Goal: Task Accomplishment & Management: Manage account settings

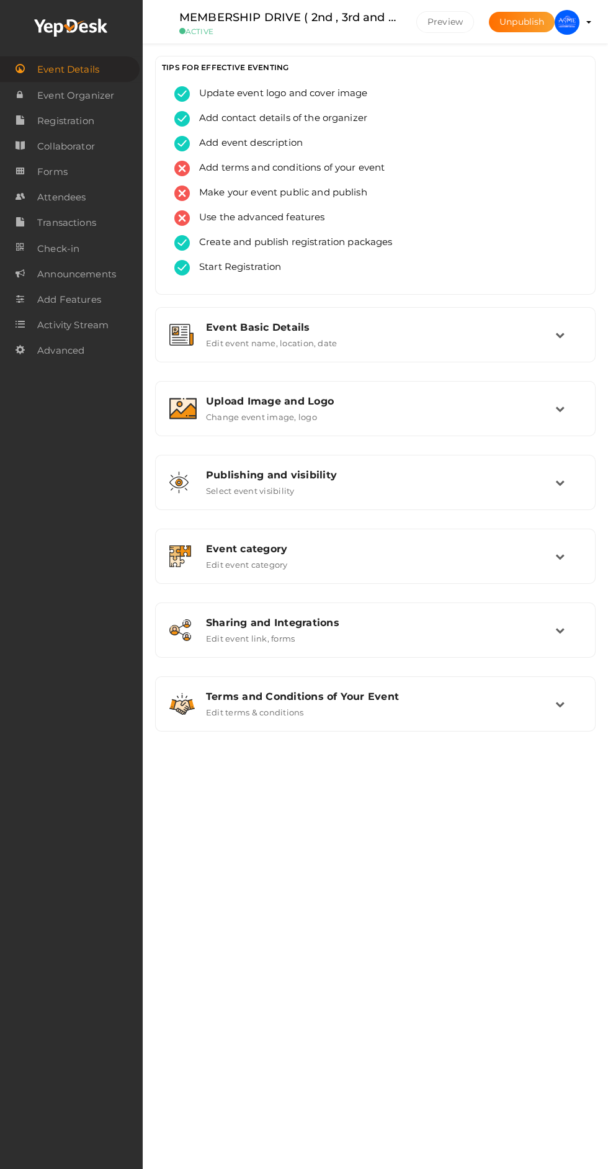
click at [569, 419] on td at bounding box center [568, 408] width 26 height 27
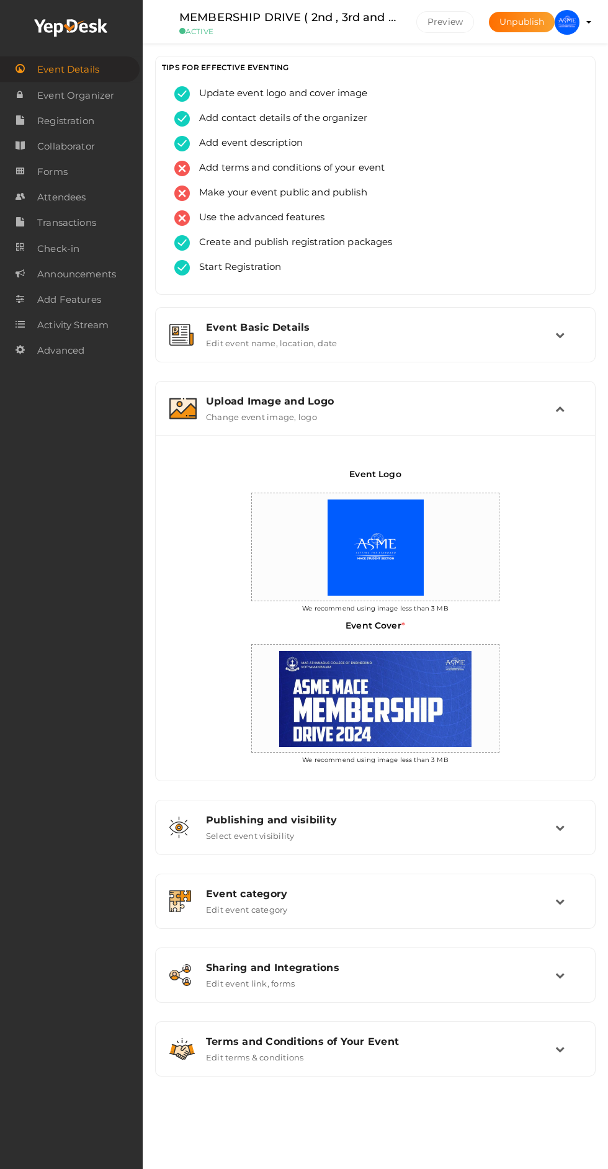
click at [571, 424] on div "Upload Image and Logo Change event image, logo" at bounding box center [375, 409] width 427 height 42
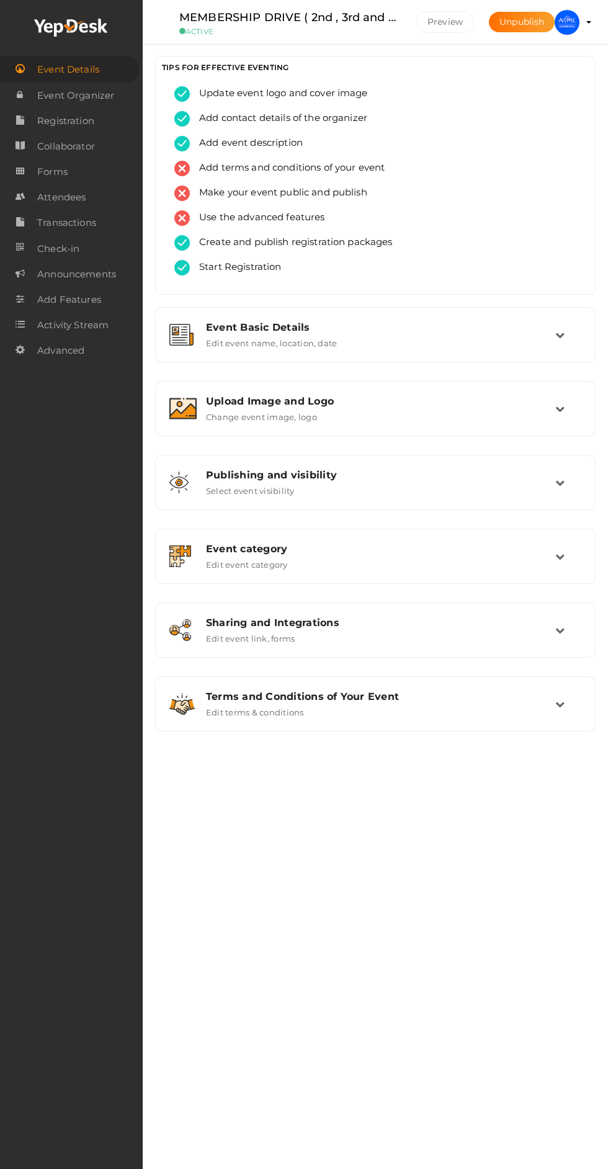
click at [579, 22] on profile-pic at bounding box center [567, 21] width 25 height 11
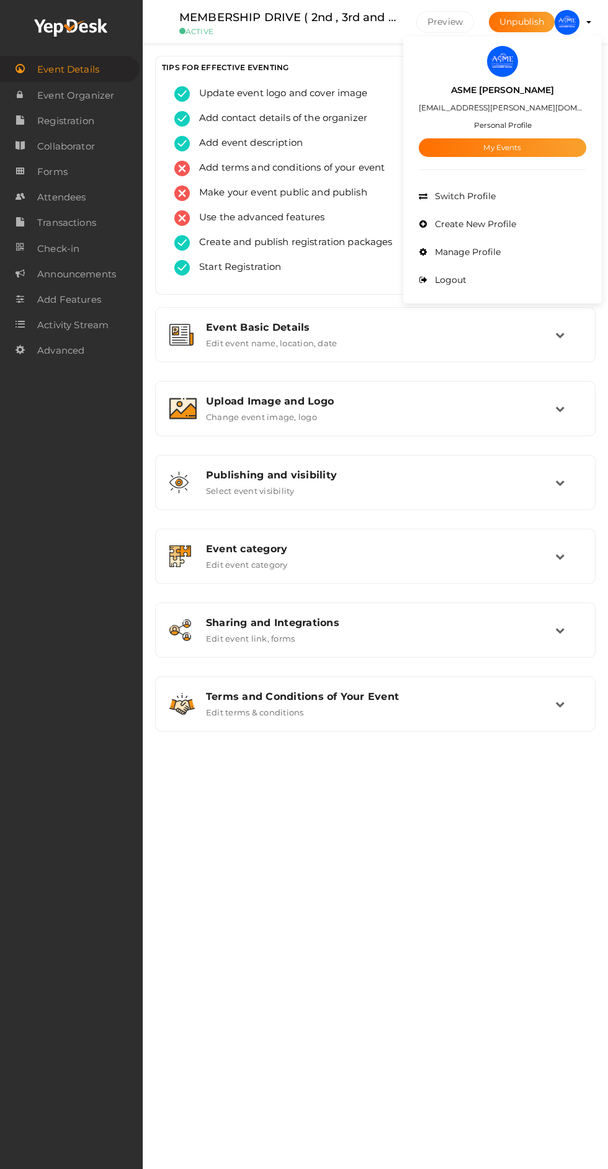
click at [569, 185] on li "Switch Profile" at bounding box center [502, 196] width 167 height 28
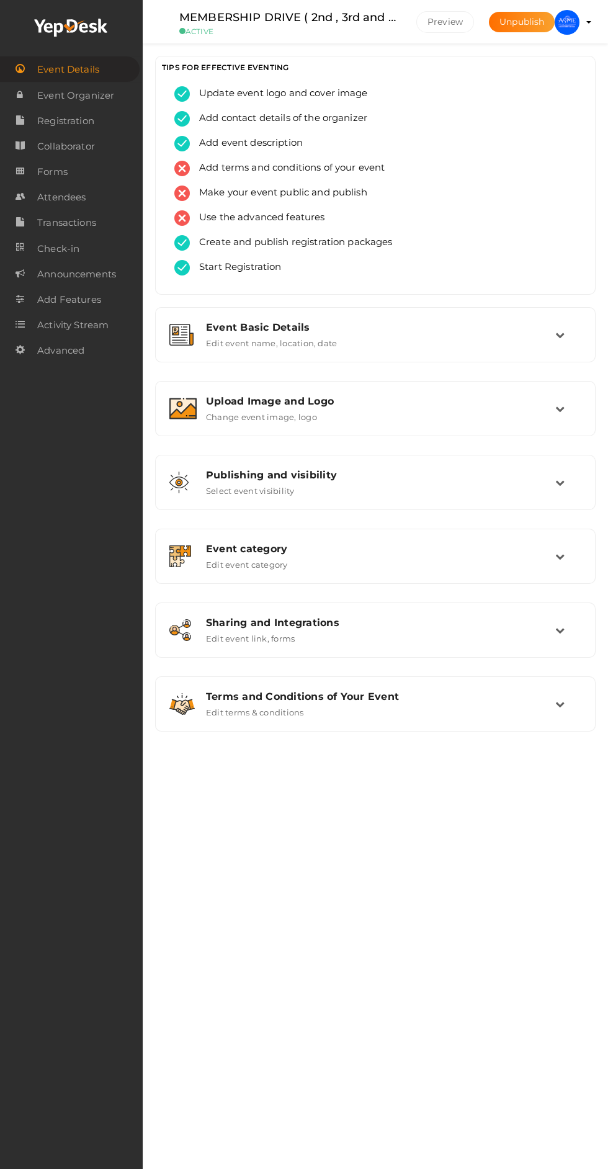
click at [567, 29] on img at bounding box center [567, 22] width 25 height 25
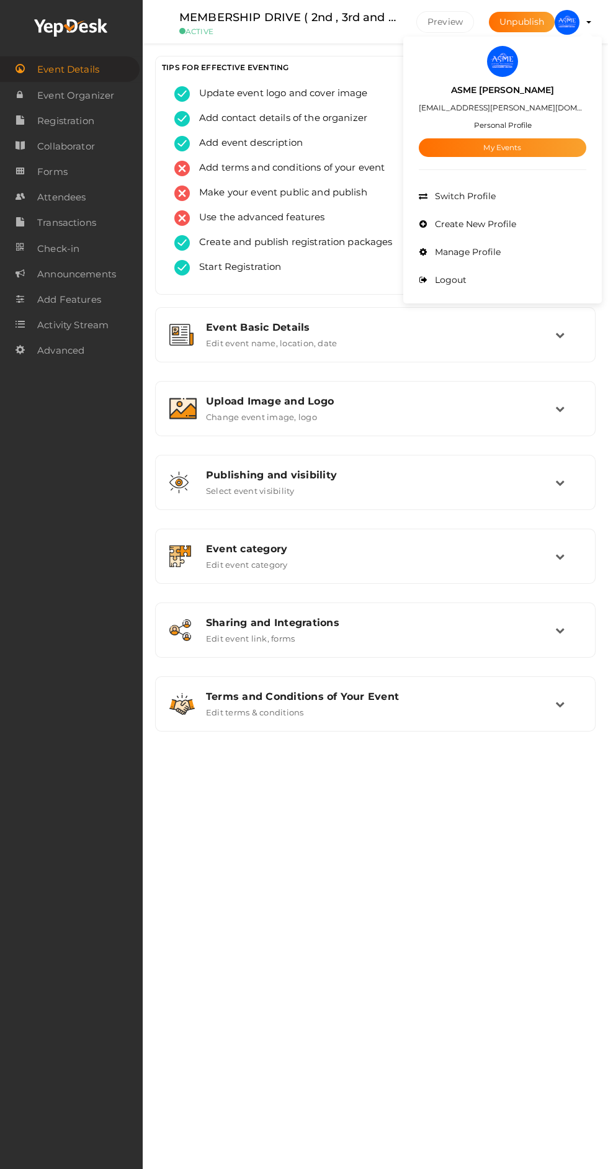
click at [552, 153] on link "My Events" at bounding box center [502, 147] width 167 height 19
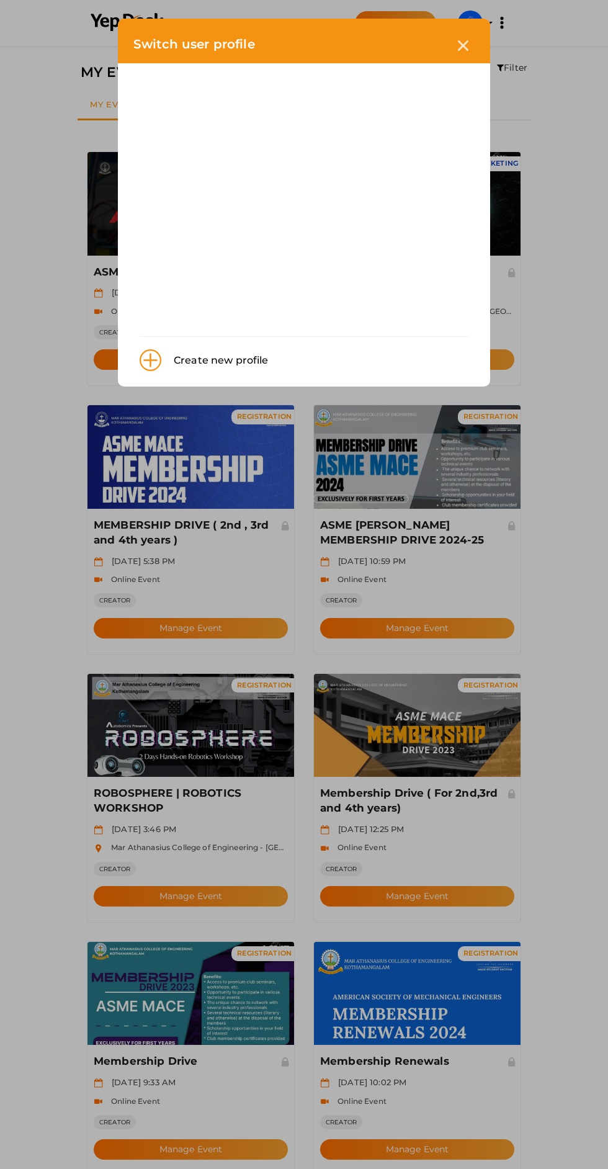
click at [468, 45] on div at bounding box center [463, 45] width 23 height 23
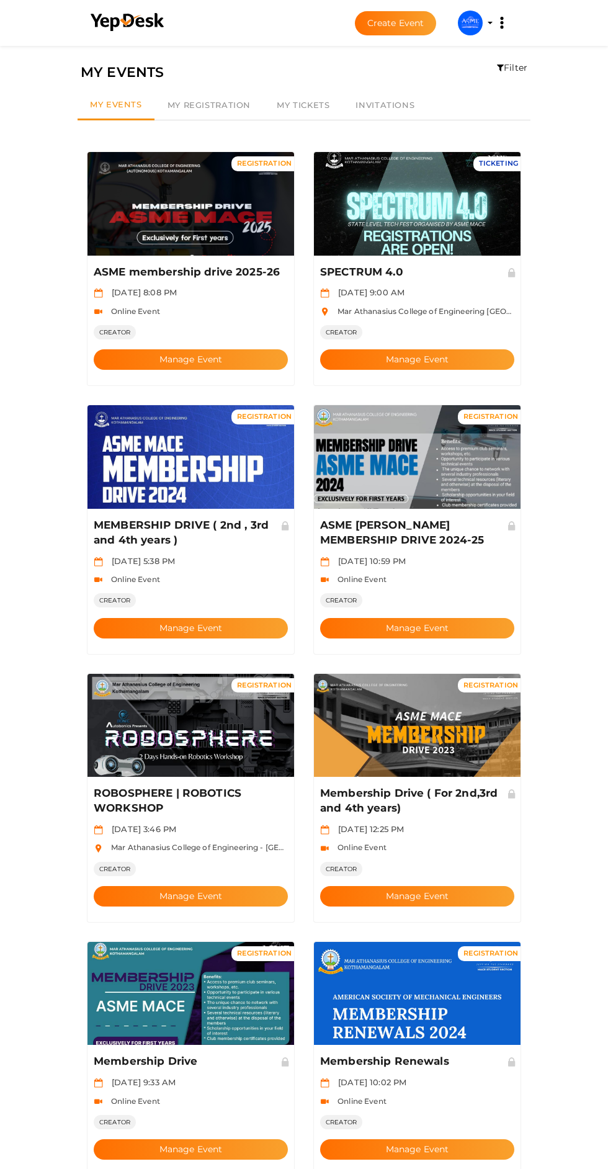
click at [235, 349] on button "Manage Event" at bounding box center [191, 359] width 194 height 20
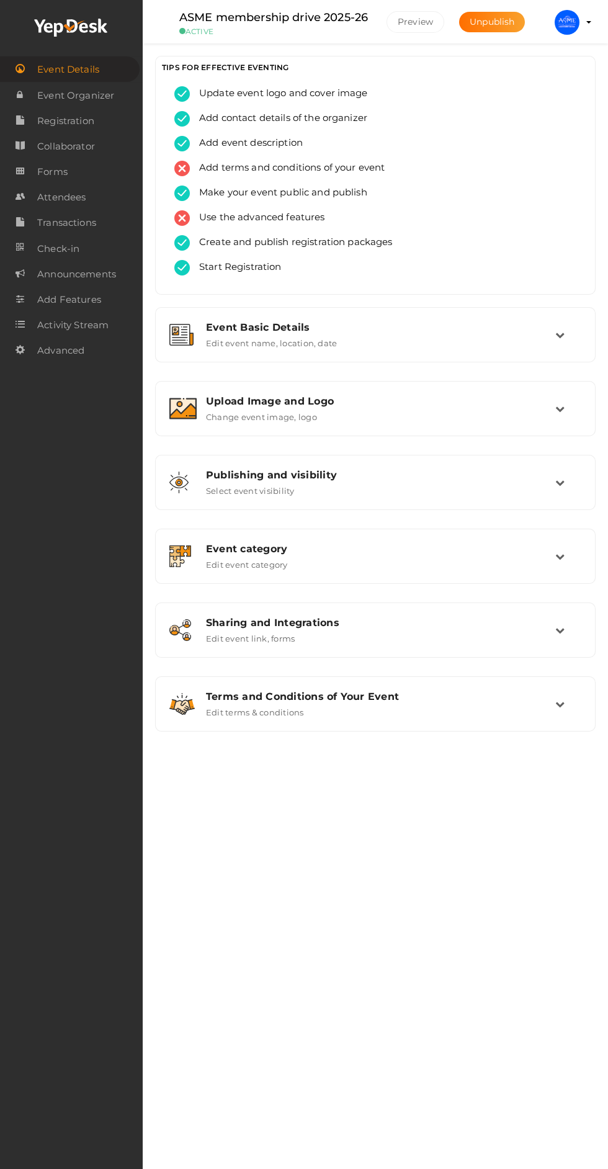
click at [583, 413] on div "Upload Image and Logo Change event image, logo" at bounding box center [375, 409] width 427 height 42
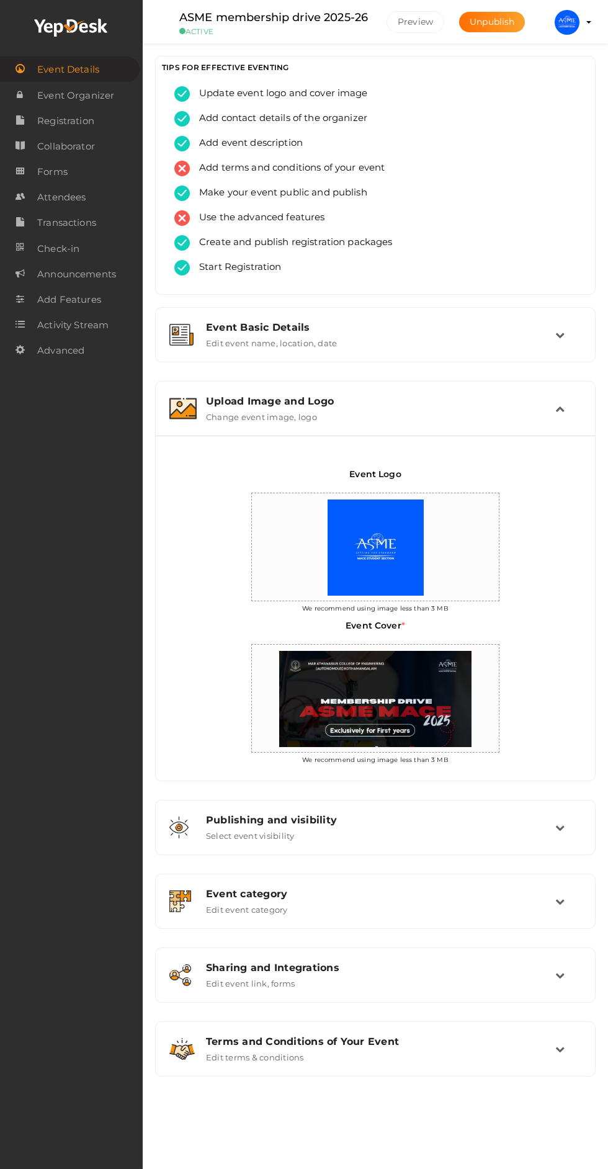
click at [576, 416] on td at bounding box center [568, 408] width 26 height 27
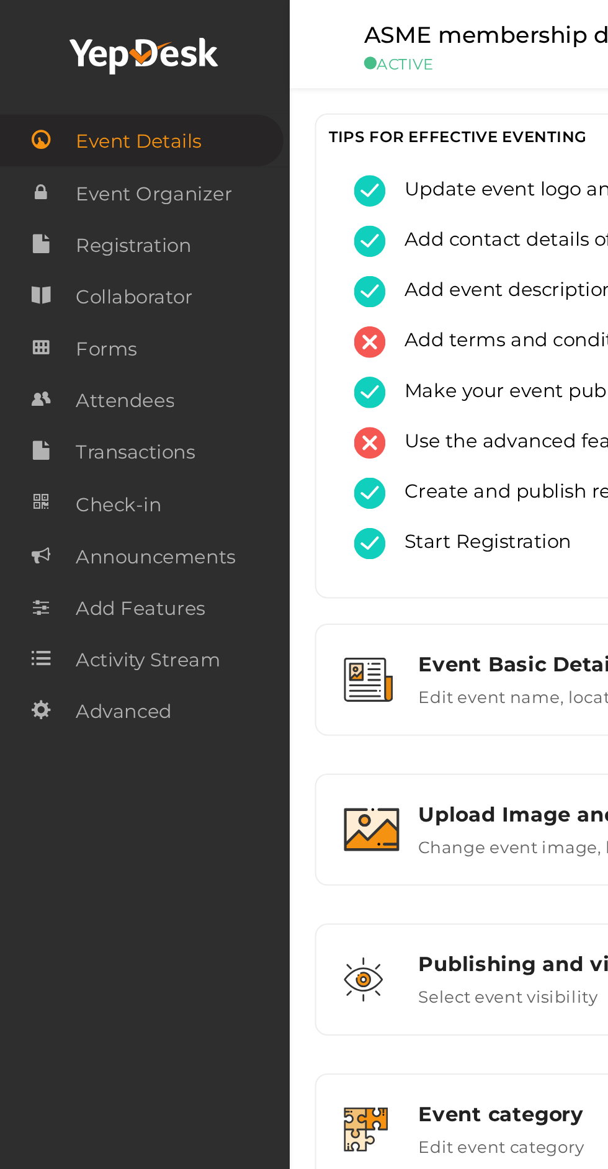
click at [84, 188] on span "Attendees" at bounding box center [61, 197] width 48 height 25
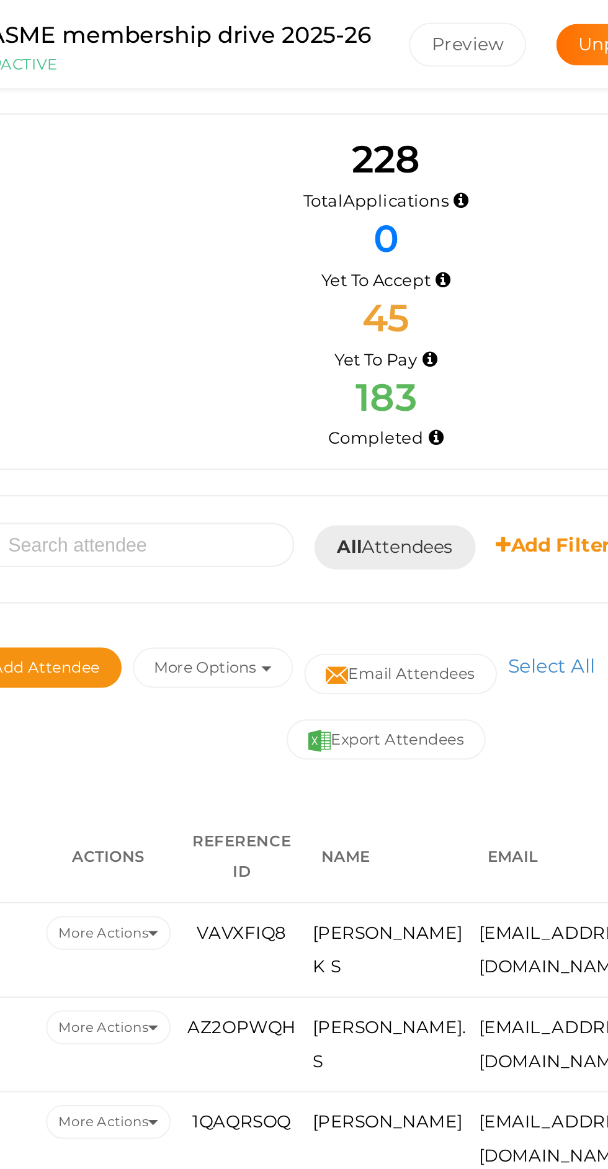
click at [365, 580] on td "[PERSON_NAME]" at bounding box center [377, 561] width 82 height 47
